Goal: Obtain resource: Obtain resource

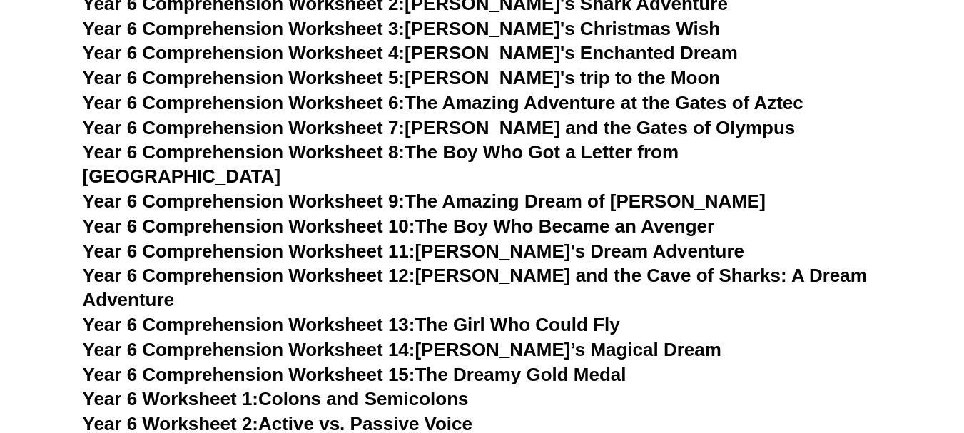
scroll to position [7978, 0]
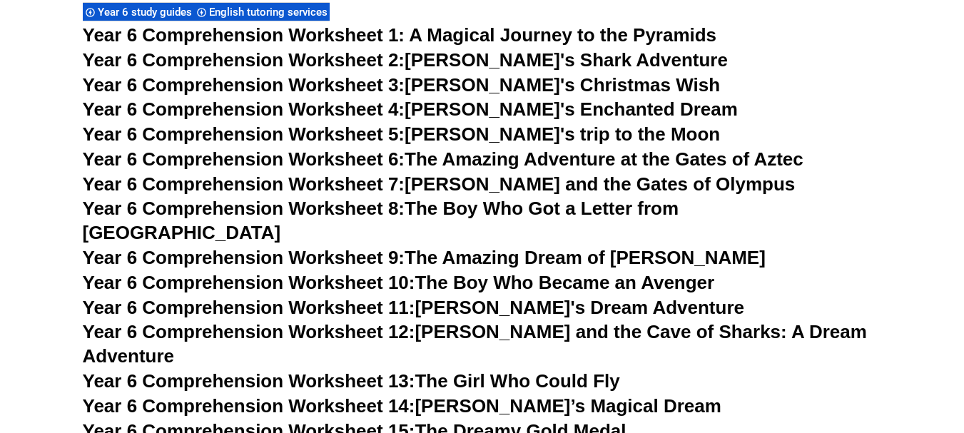
click at [156, 4] on div "Year 6 study guides" at bounding box center [138, 11] width 111 height 19
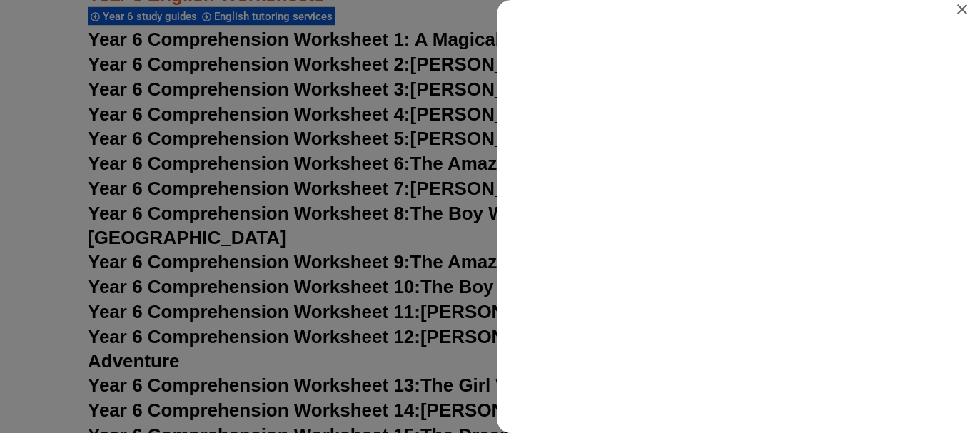
scroll to position [0, 0]
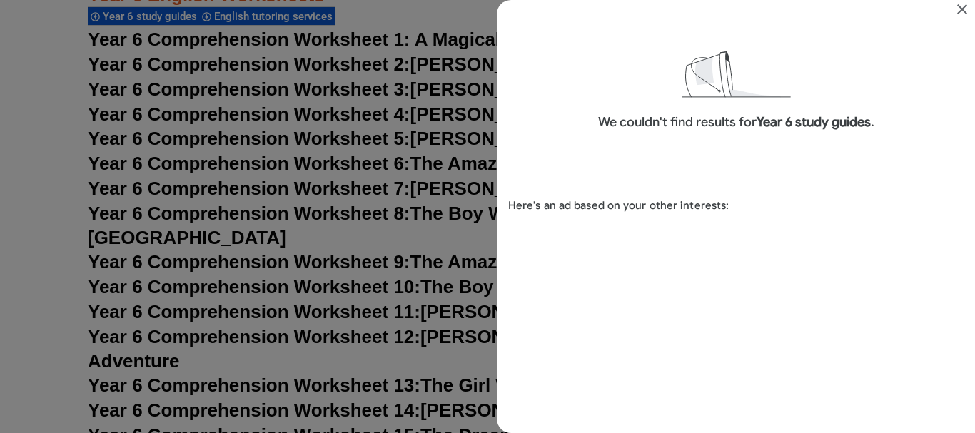
click at [961, 5] on icon "Close" at bounding box center [961, 9] width 17 height 17
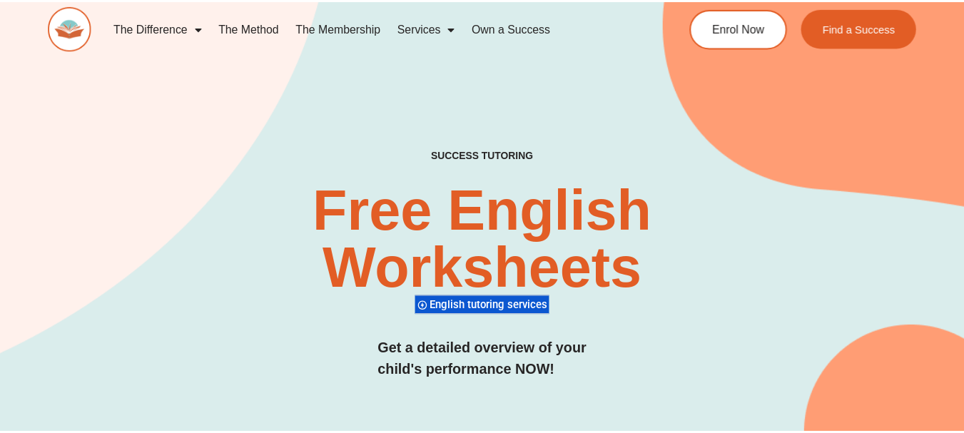
scroll to position [7978, 0]
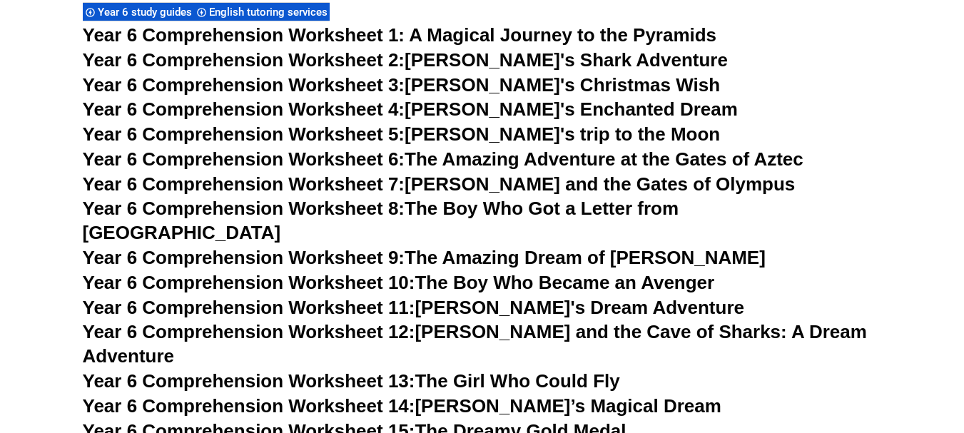
click at [333, 29] on span "Year 6 Comprehension Worksheet 1: A Magical Journey to the Pyramids" at bounding box center [400, 34] width 634 height 21
click at [306, 55] on span "Year 6 Comprehension Worksheet 2:" at bounding box center [244, 59] width 323 height 21
click at [270, 84] on span "Year 6 Comprehension Worksheet 3:" at bounding box center [244, 84] width 323 height 21
click at [351, 111] on span "Year 6 Comprehension Worksheet 4:" at bounding box center [244, 108] width 323 height 21
click at [352, 130] on span "Year 6 Comprehension Worksheet 5:" at bounding box center [244, 133] width 323 height 21
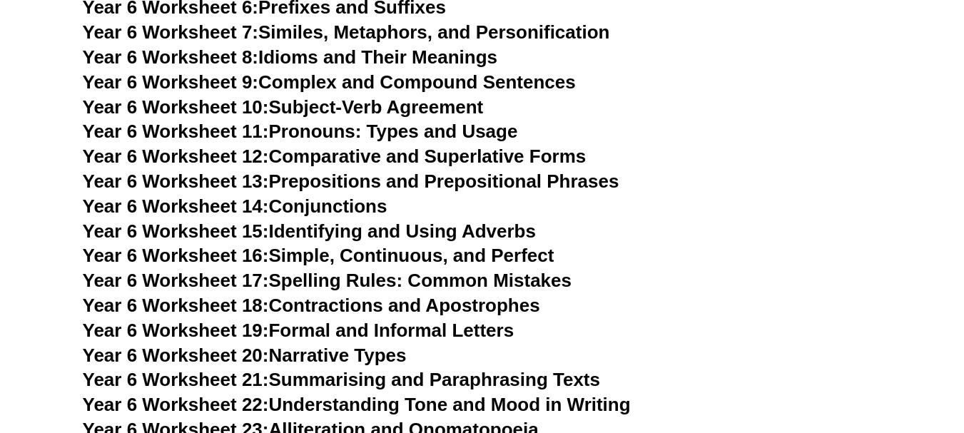
scroll to position [8746, 0]
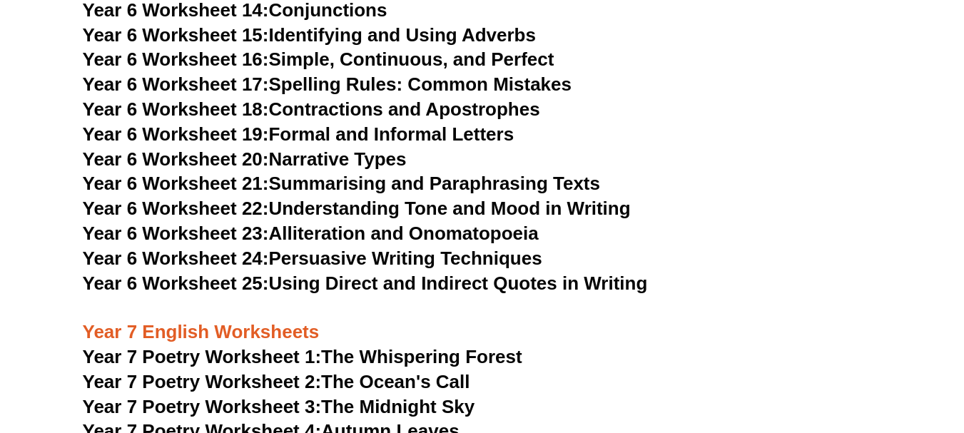
click at [320, 74] on link "Year 6 Worksheet 17: Spelling Rules: Common Mistakes" at bounding box center [327, 84] width 489 height 21
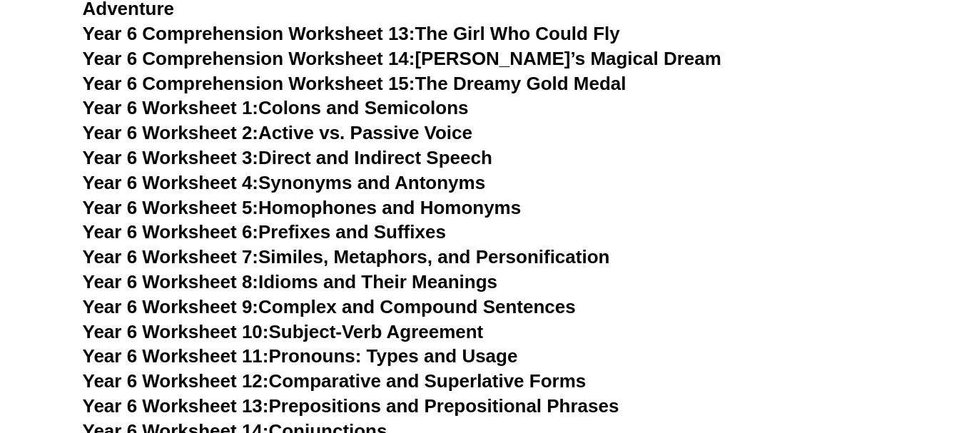
scroll to position [8241, 0]
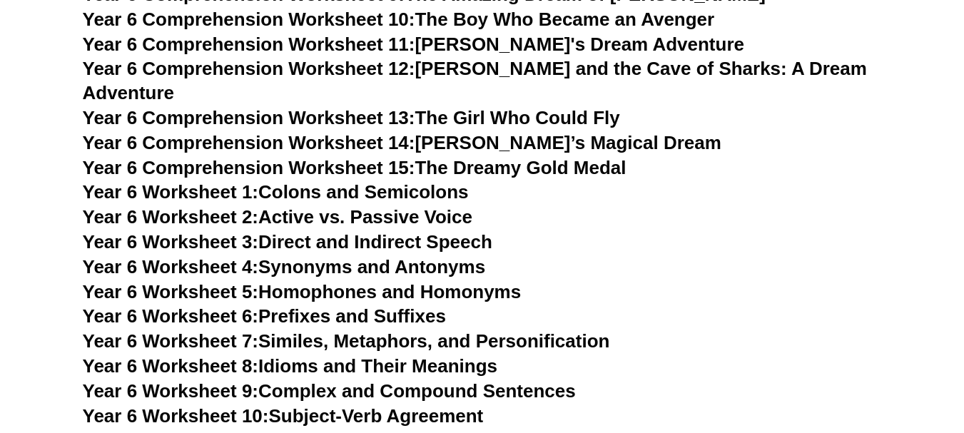
click at [305, 181] on link "Year 6 Worksheet 1: Colons and Semicolons" at bounding box center [276, 191] width 386 height 21
